Goal: Task Accomplishment & Management: Use online tool/utility

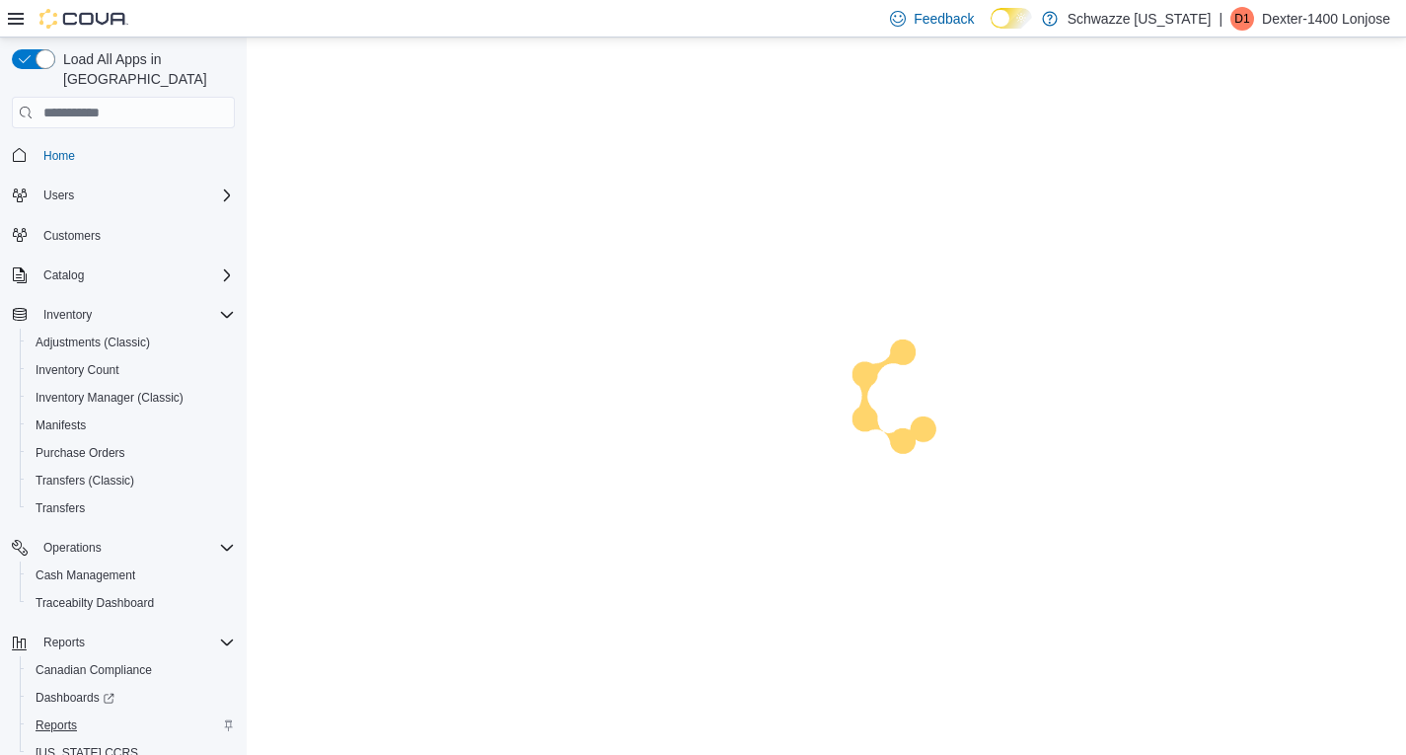
click at [59, 717] on span "Reports" at bounding box center [56, 725] width 41 height 16
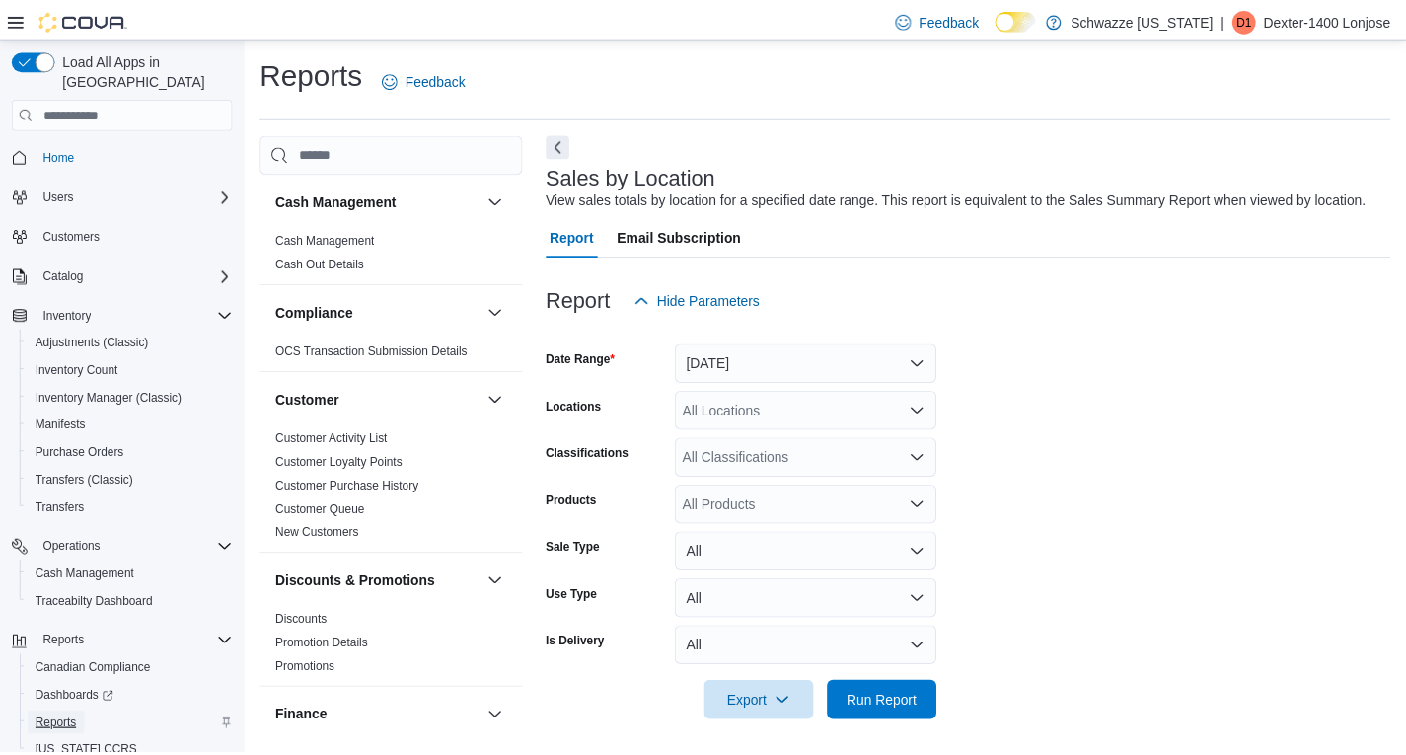
scroll to position [7, 0]
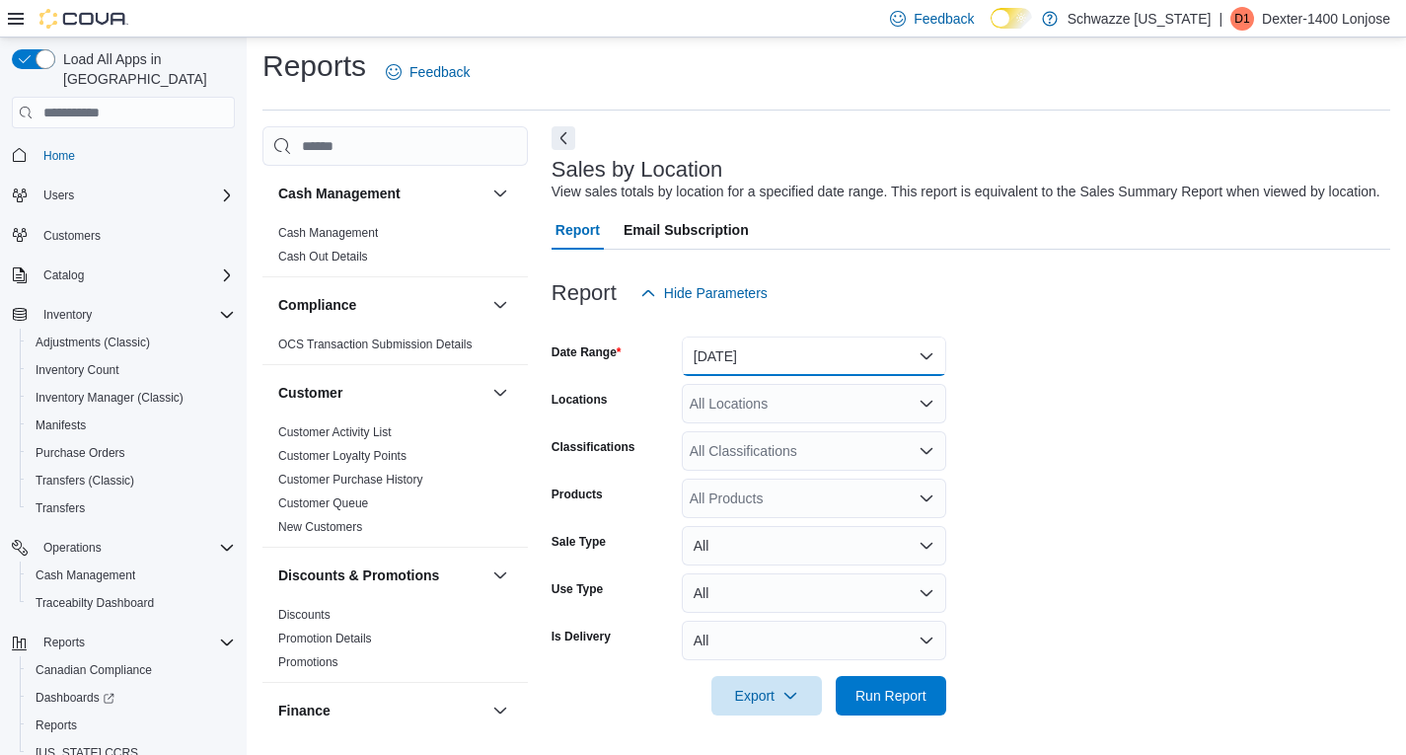
click at [775, 351] on button "[DATE]" at bounding box center [814, 355] width 264 height 39
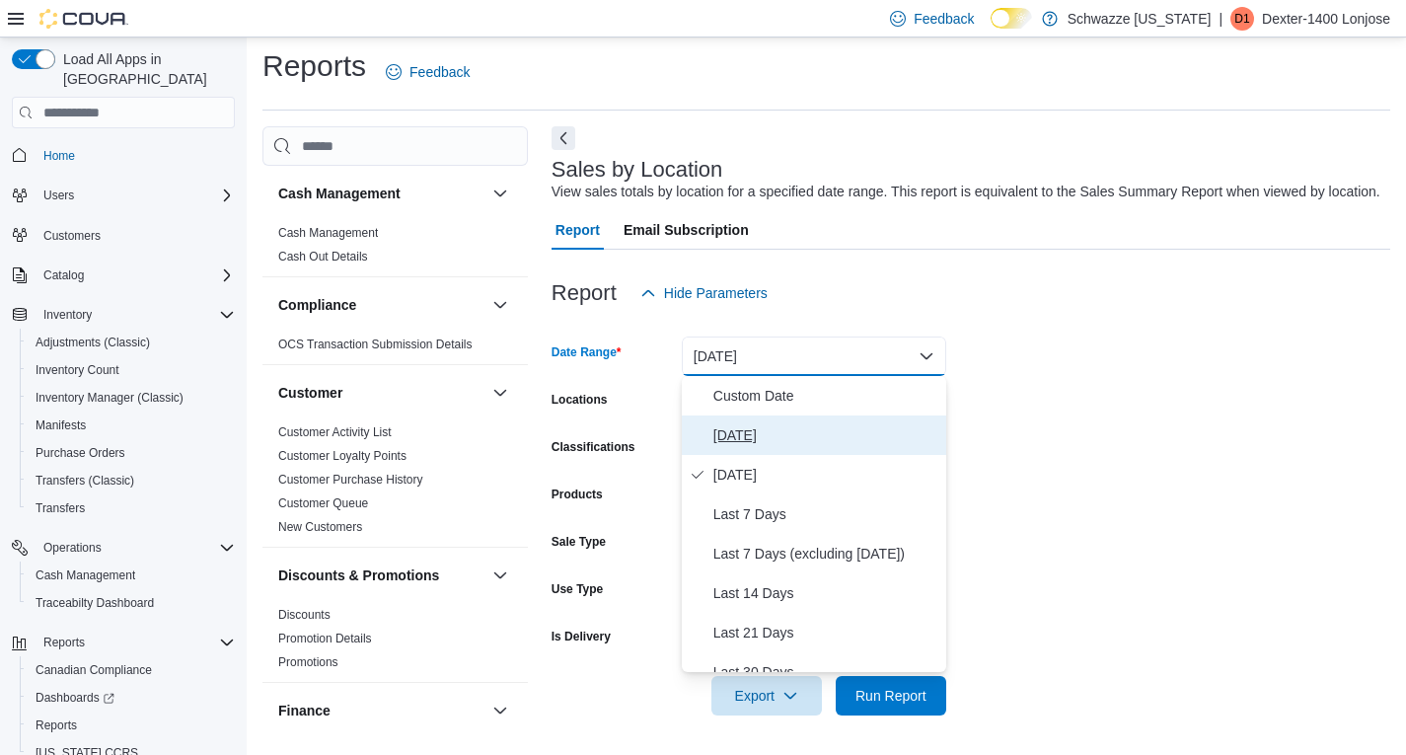
click at [745, 423] on span "[DATE]" at bounding box center [825, 435] width 225 height 24
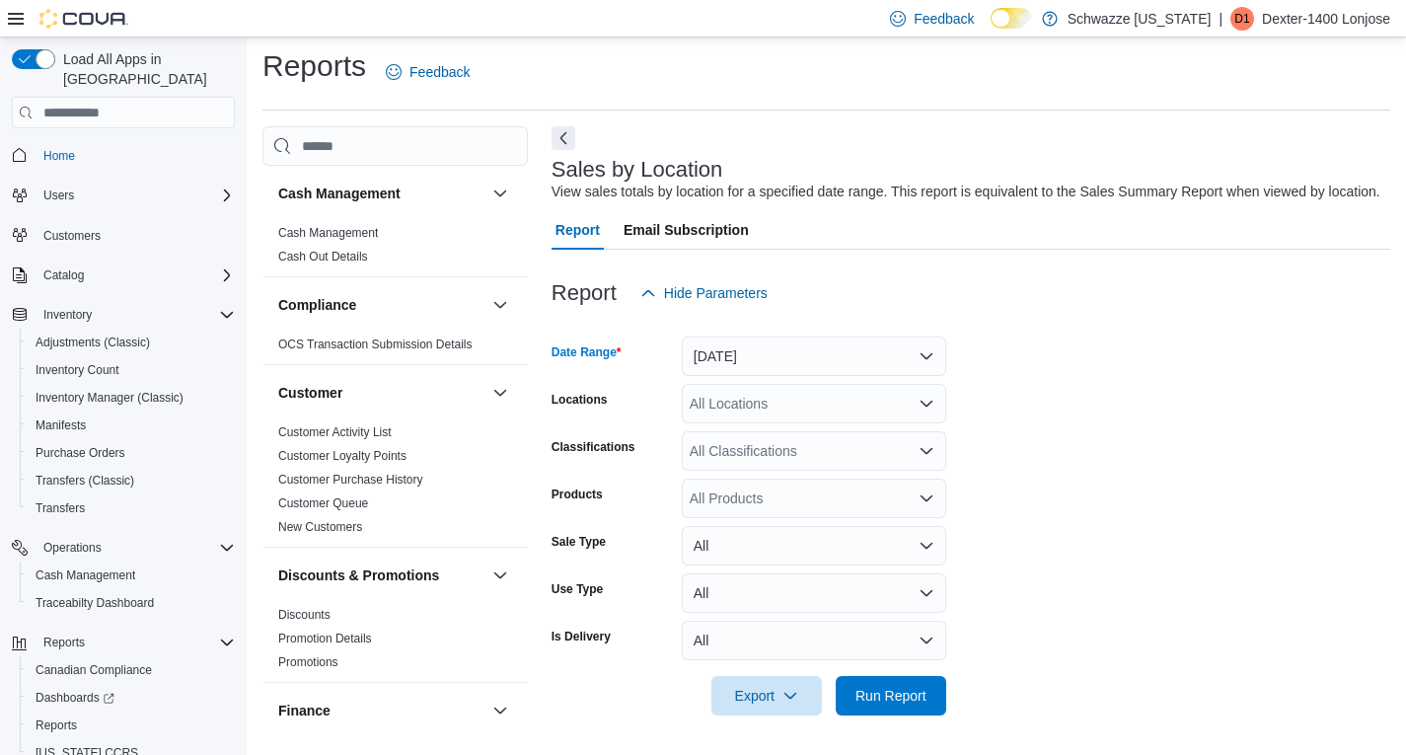
click at [797, 397] on div "All Locations" at bounding box center [814, 403] width 264 height 39
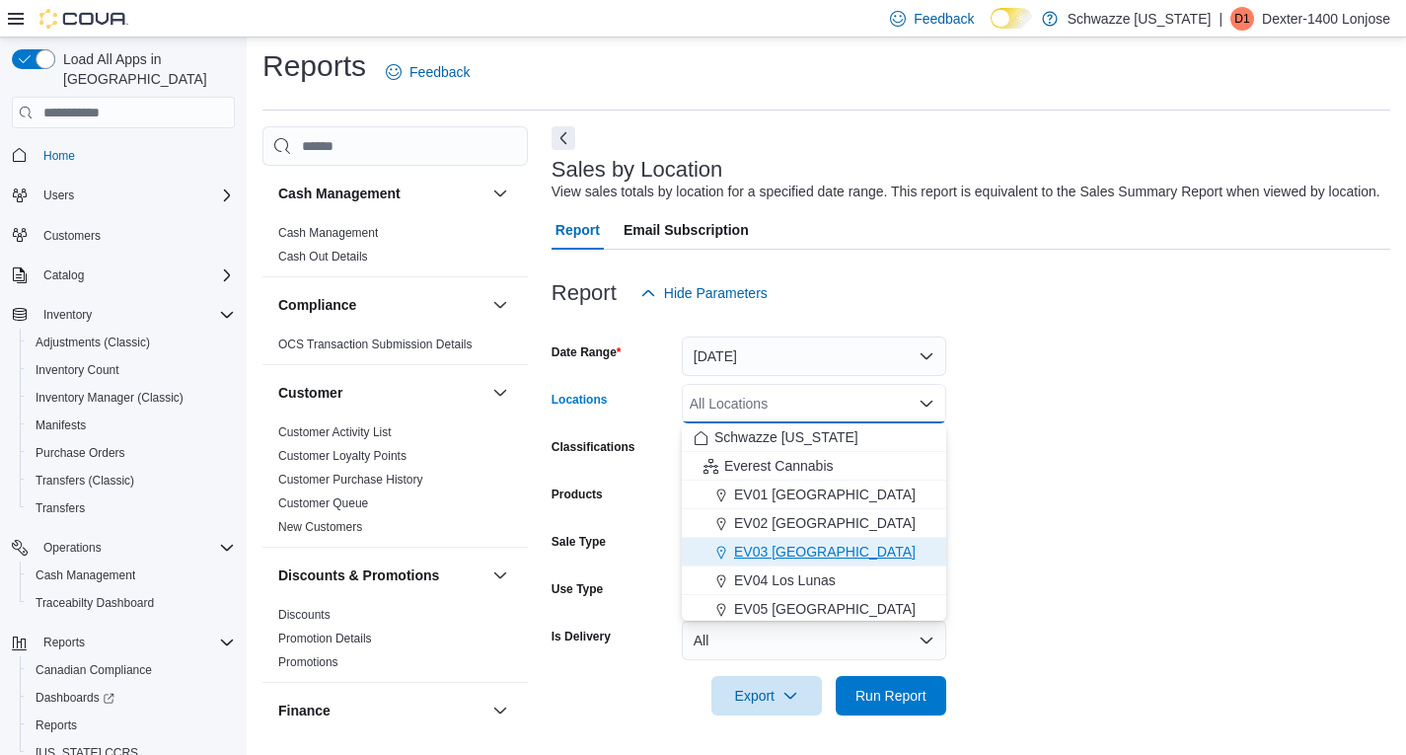
click at [819, 550] on span "EV03 [GEOGRAPHIC_DATA]" at bounding box center [825, 552] width 182 height 20
click at [898, 686] on span "Run Report" at bounding box center [891, 694] width 87 height 39
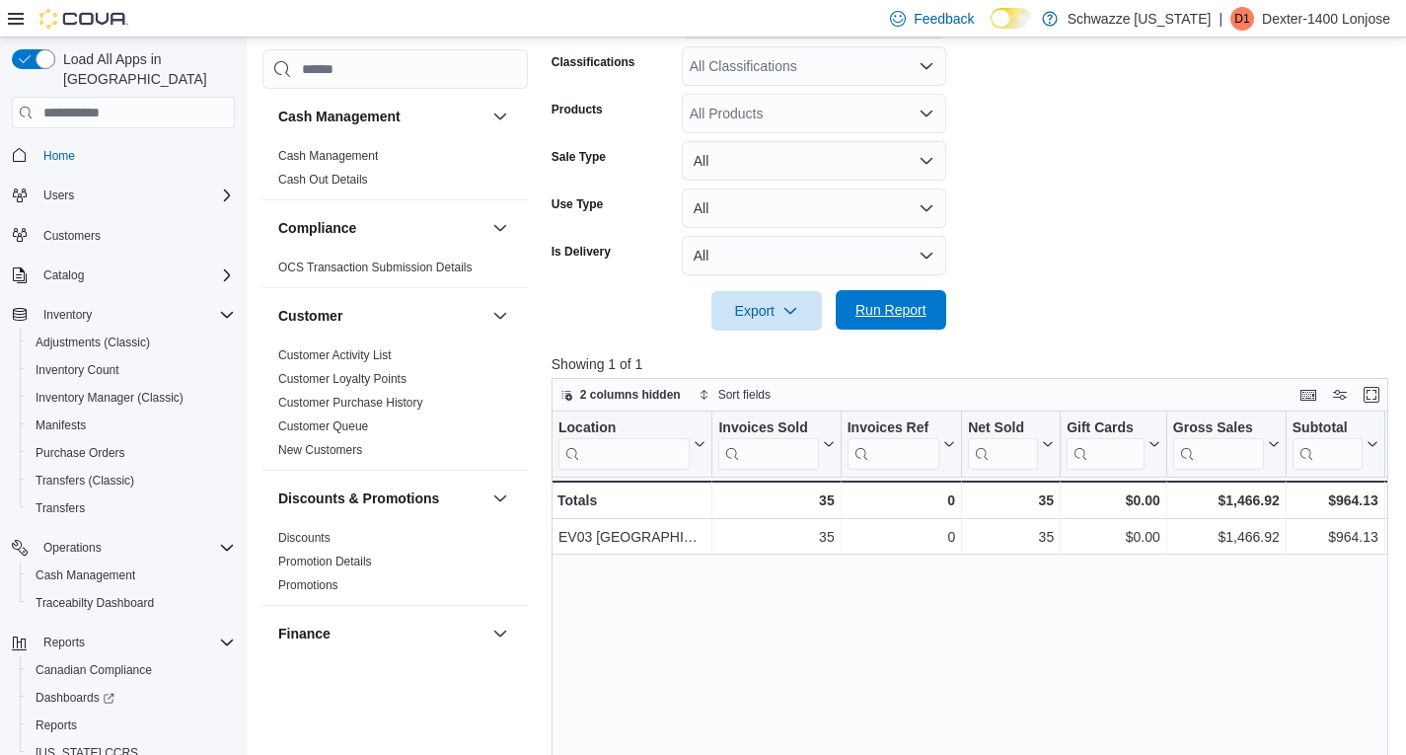
scroll to position [400, 0]
